Goal: Task Accomplishment & Management: Manage account settings

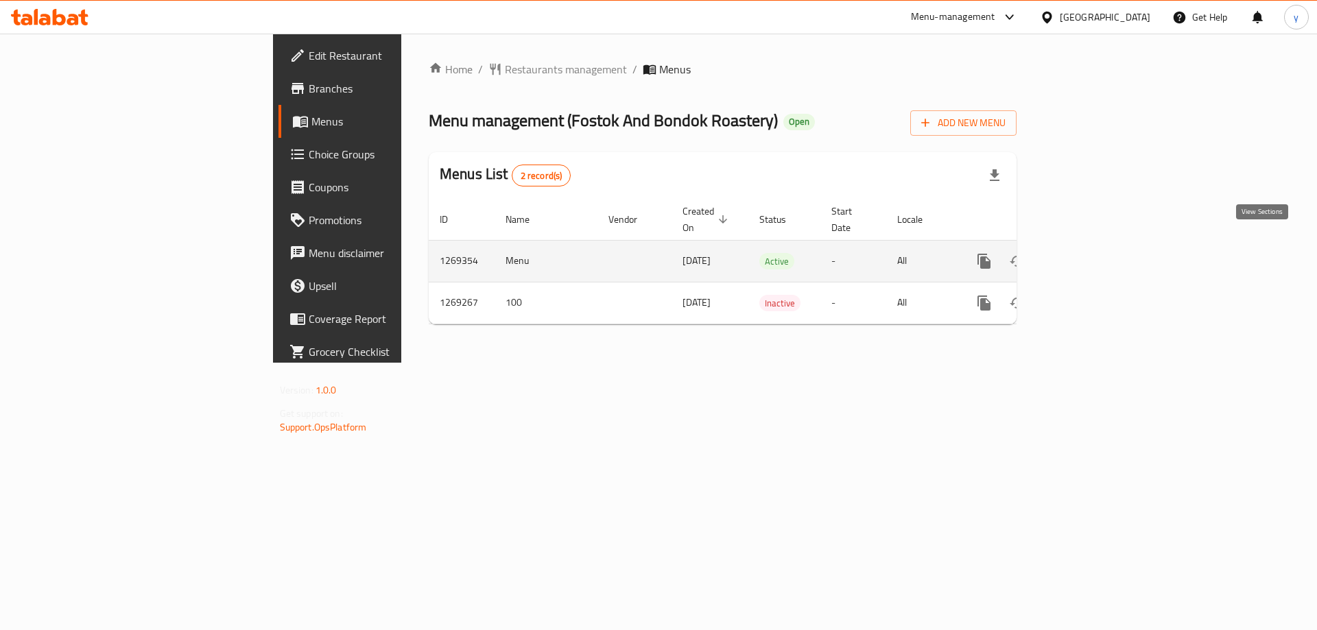
click at [1099, 245] on link "enhanced table" at bounding box center [1082, 261] width 33 height 33
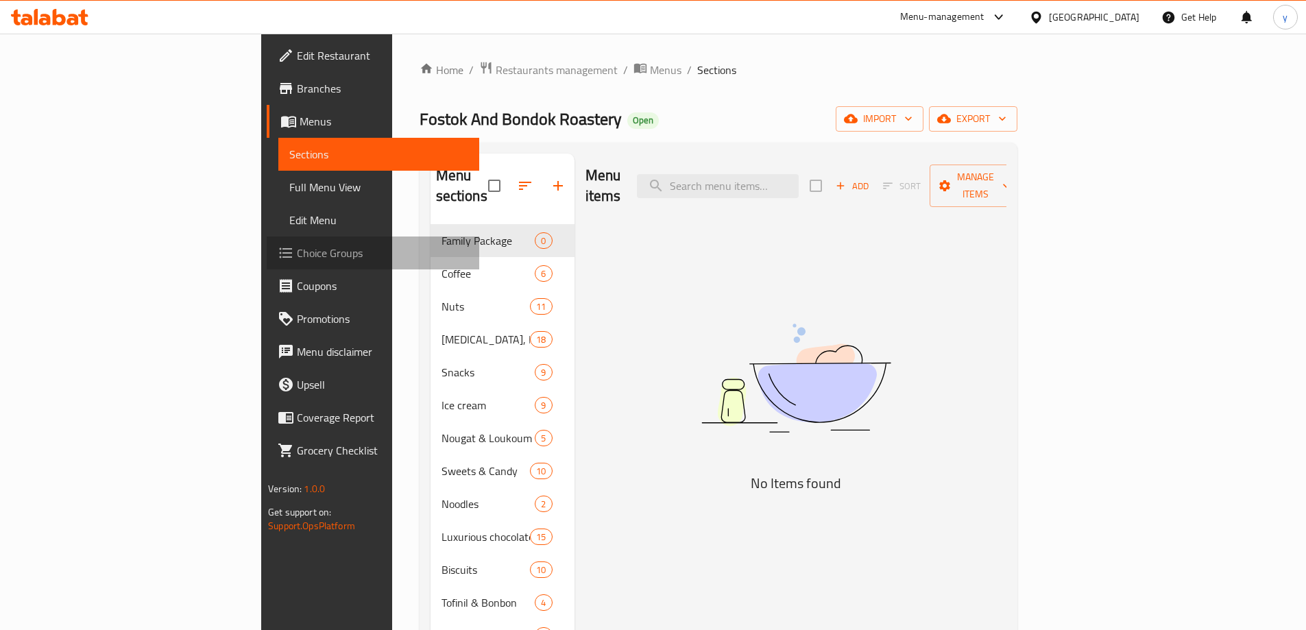
click at [297, 255] on span "Choice Groups" at bounding box center [382, 253] width 171 height 16
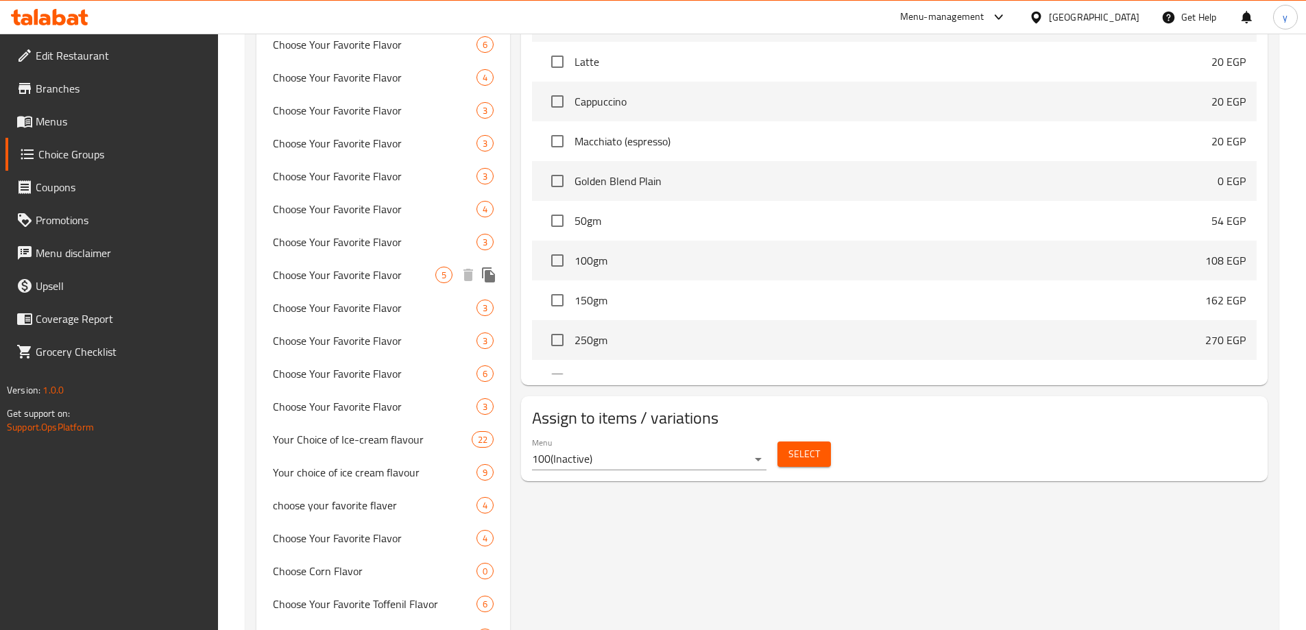
scroll to position [773, 0]
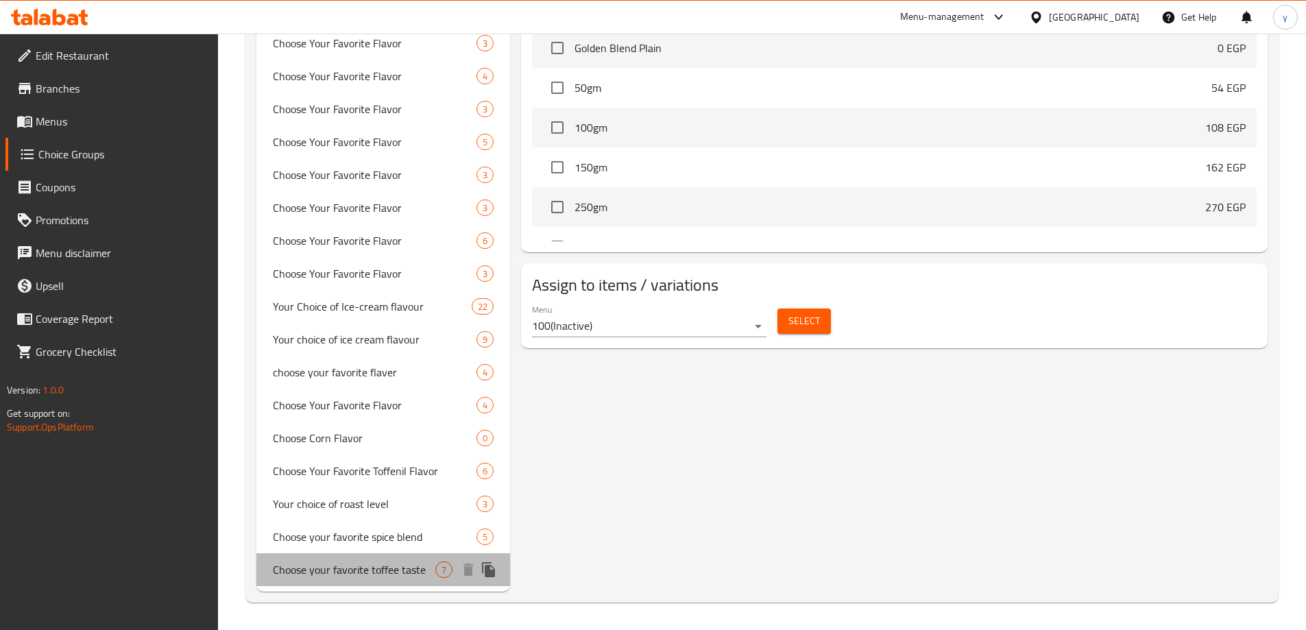
click at [394, 573] on span "Choose your favorite toffee taste" at bounding box center [354, 570] width 163 height 16
type input "Choose your favorite toffee taste"
type input "اختار طعمك المفضل من التوفي"
type input "7"
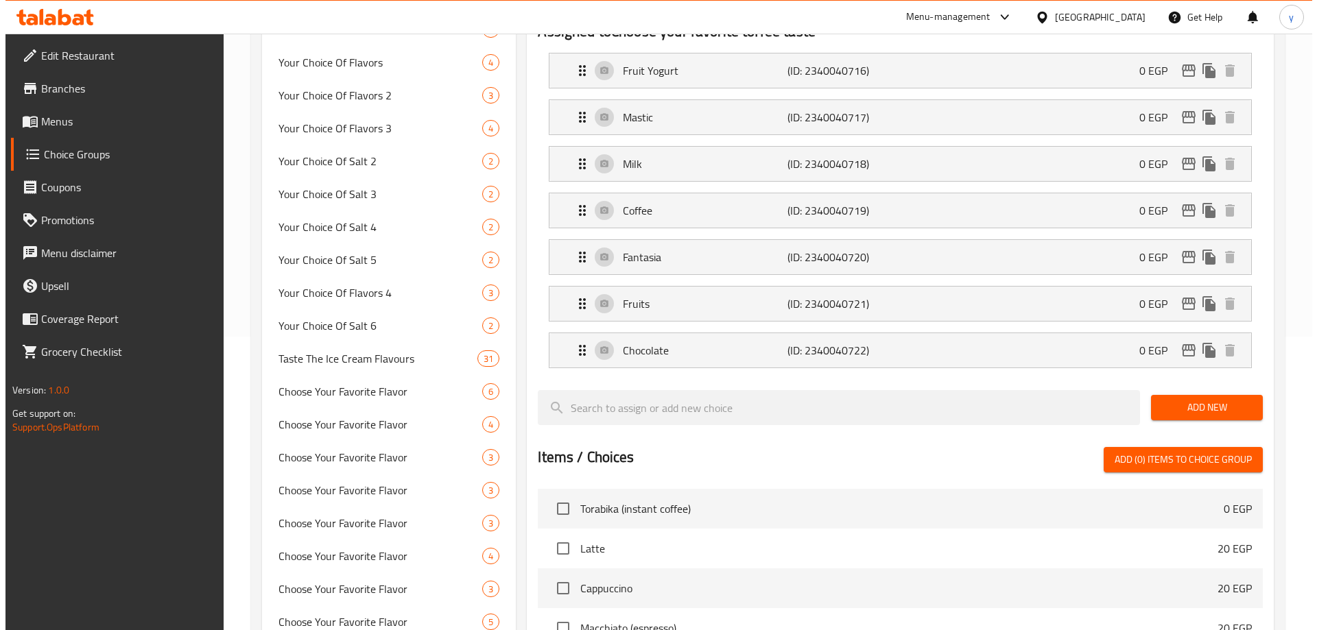
scroll to position [0, 0]
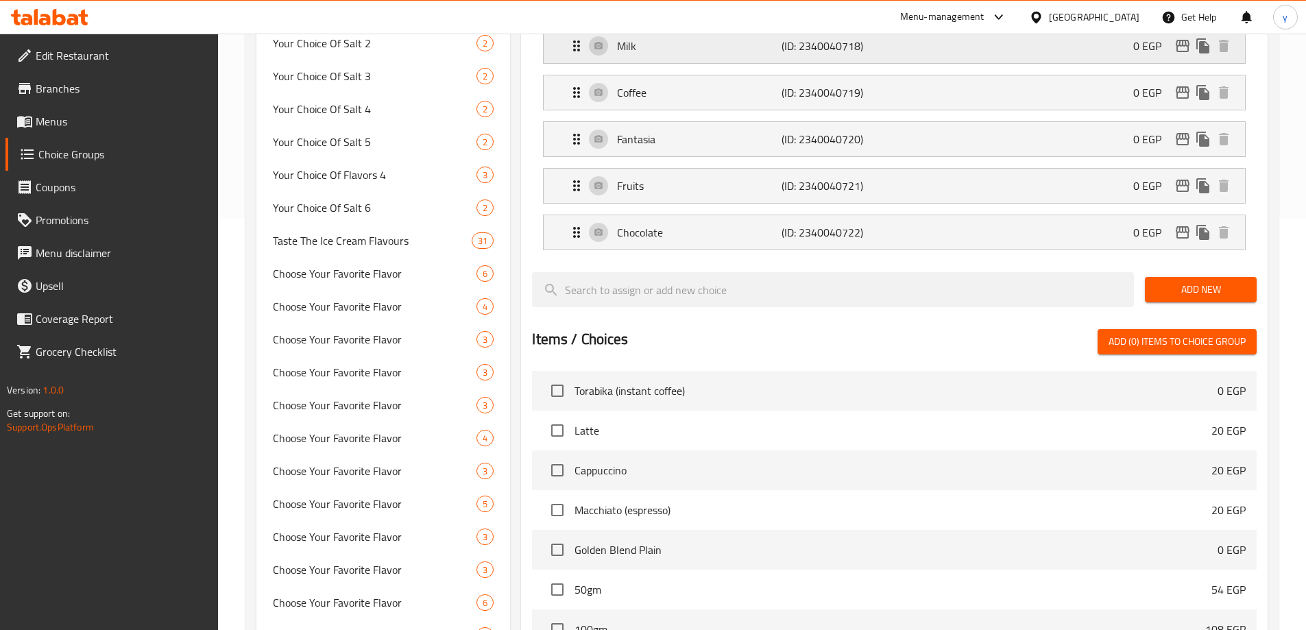
scroll to position [686, 0]
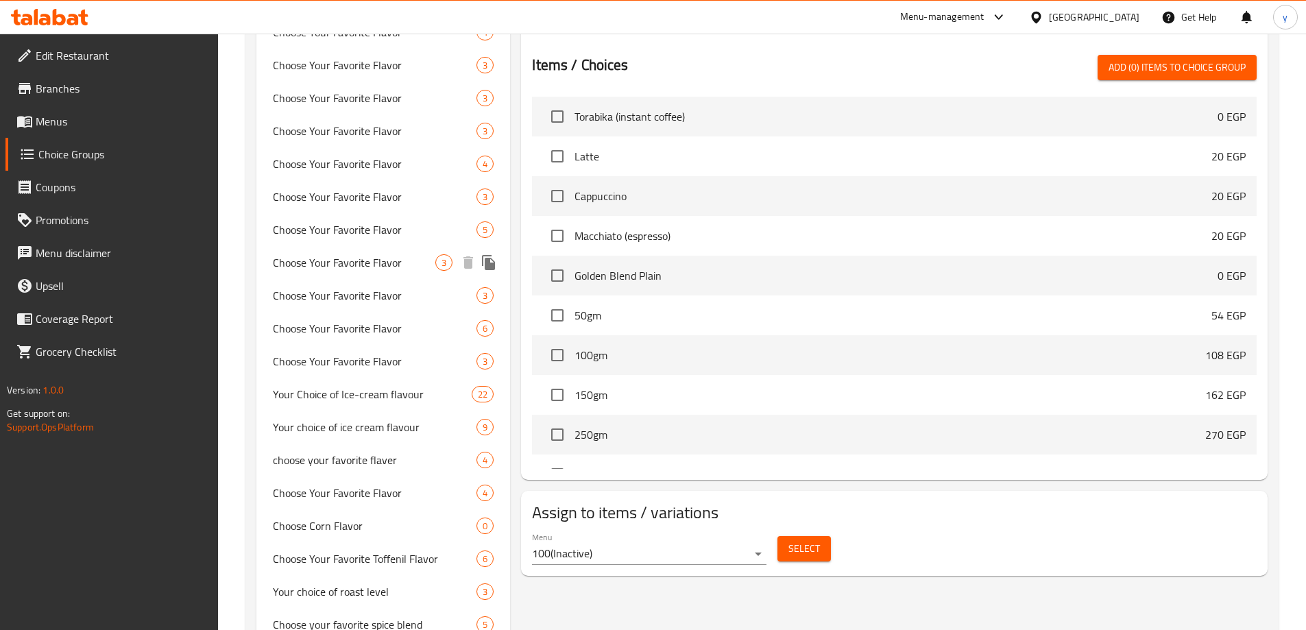
click at [384, 267] on span "Choose Your Favorite Flavor" at bounding box center [354, 262] width 163 height 16
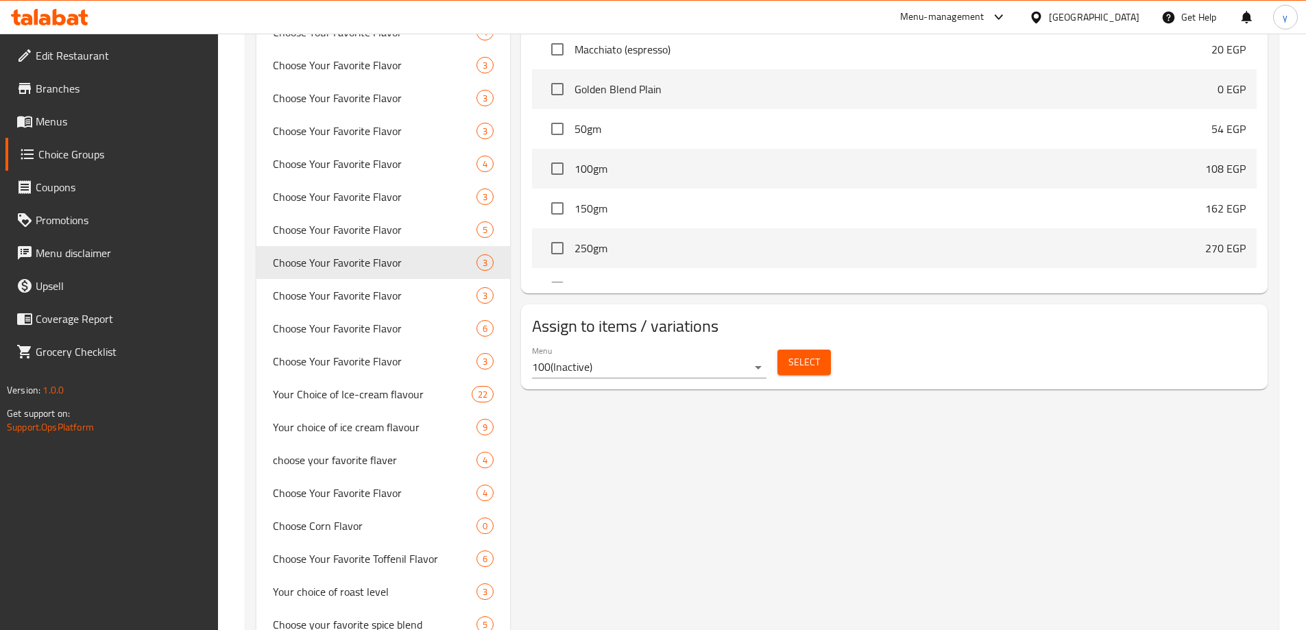
type input "Choose Your Favorite Flavor"
type input "اختار طعمك المفضل"
type input "1"
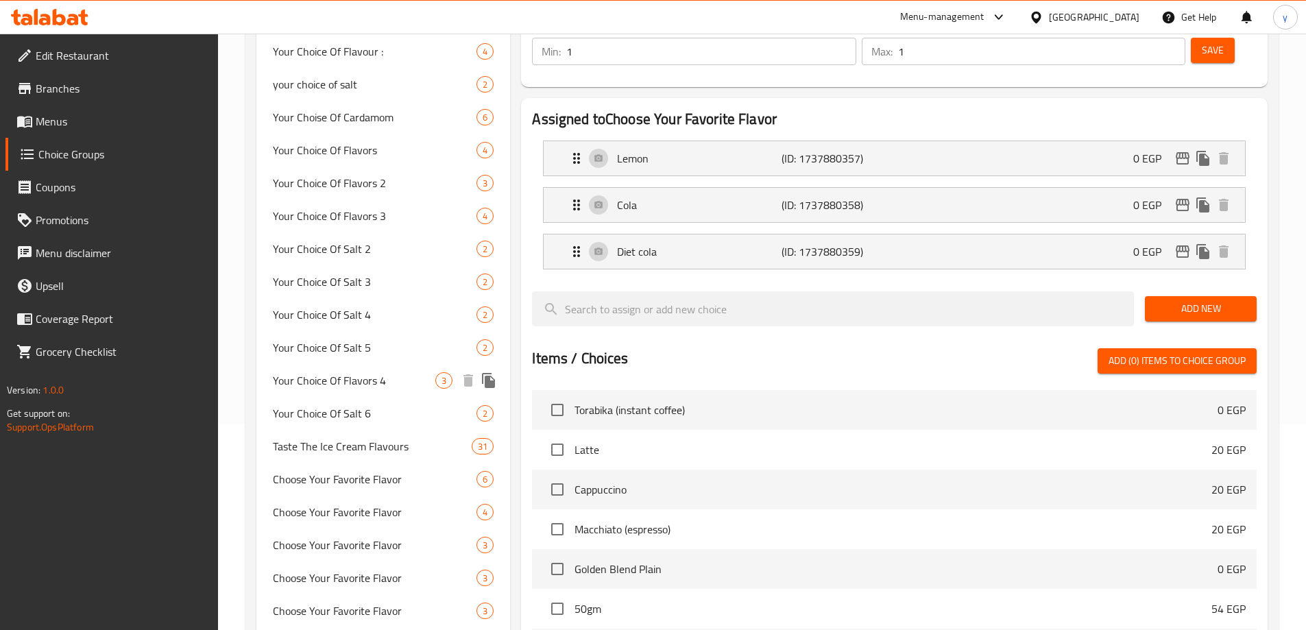
scroll to position [411, 0]
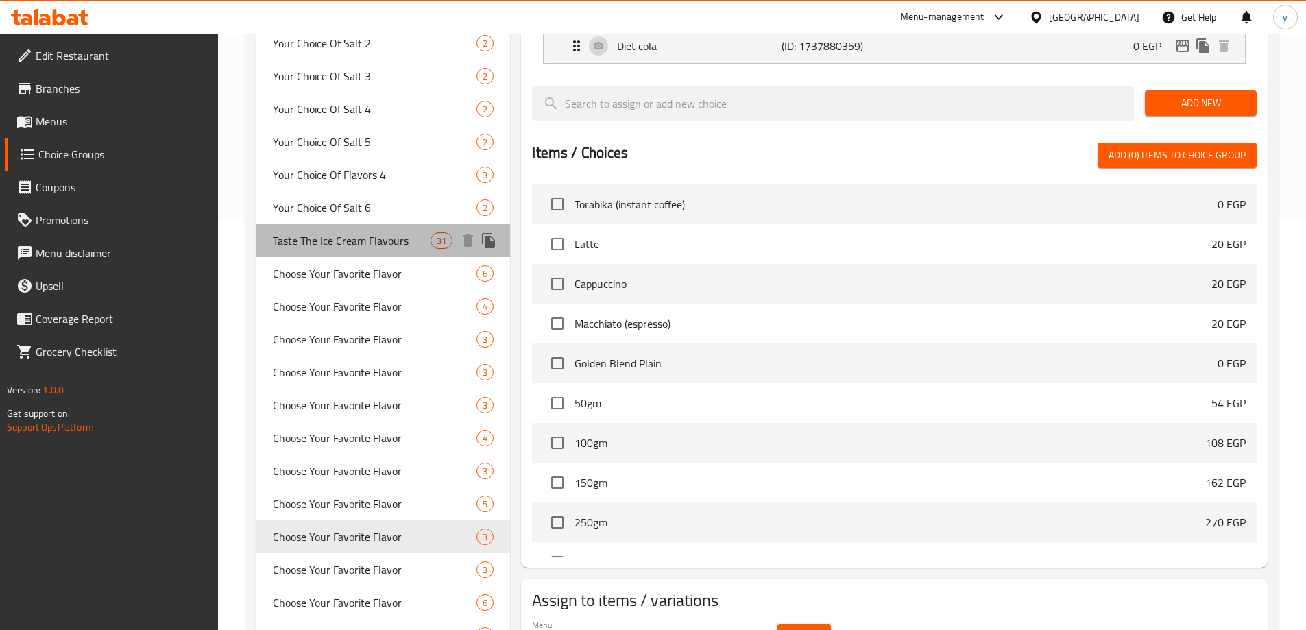
click at [350, 229] on div "Taste The Ice Cream Flavours 31" at bounding box center [383, 240] width 254 height 33
type input "Taste The Ice Cream Flavours"
type input "تذوق اطعم الايس كريم"
type input "2"
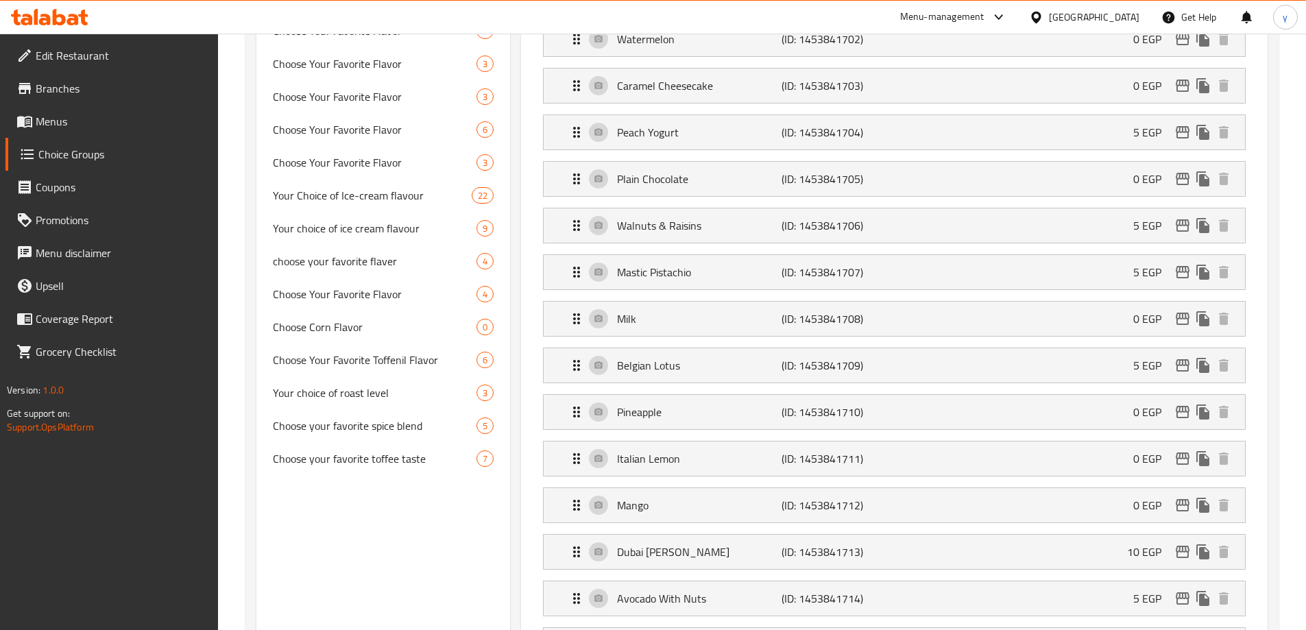
scroll to position [891, 0]
